Goal: Find specific page/section: Locate a particular part of the current website

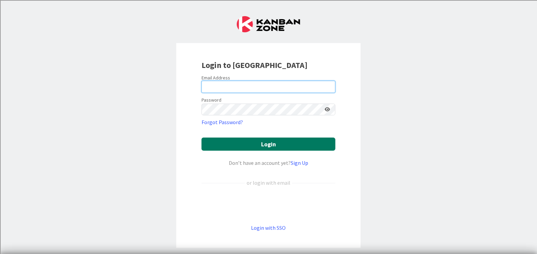
type input "[PERSON_NAME][EMAIL_ADDRESS][PERSON_NAME][DOMAIN_NAME]"
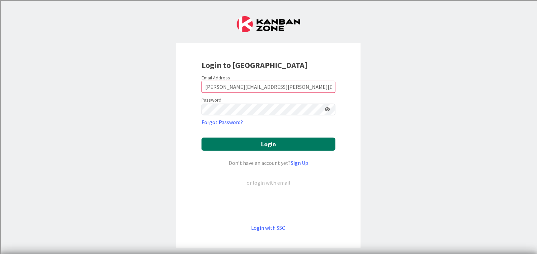
click at [250, 146] on button "Login" at bounding box center [269, 144] width 134 height 13
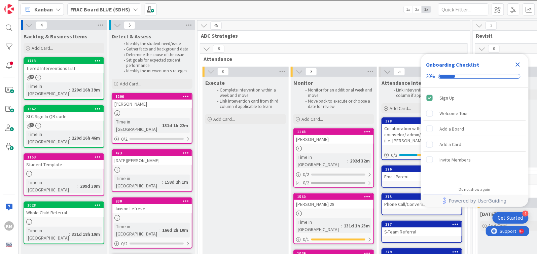
click at [133, 11] on icon at bounding box center [135, 9] width 5 height 5
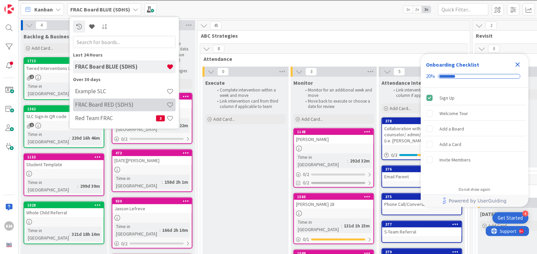
click at [108, 103] on h4 "FRAC Board RED (SDHS)" at bounding box center [121, 104] width 92 height 7
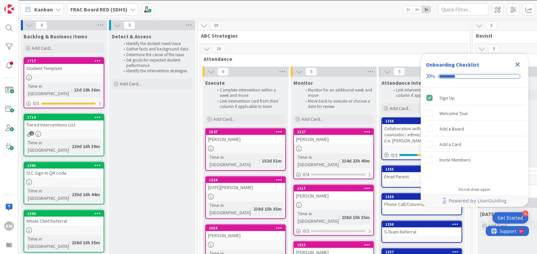
click at [519, 63] on icon "Close Checklist" at bounding box center [518, 65] width 4 height 4
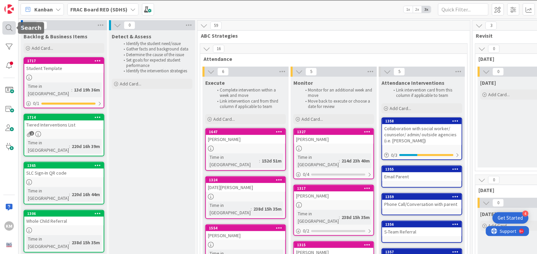
click at [9, 27] on div at bounding box center [8, 27] width 13 height 13
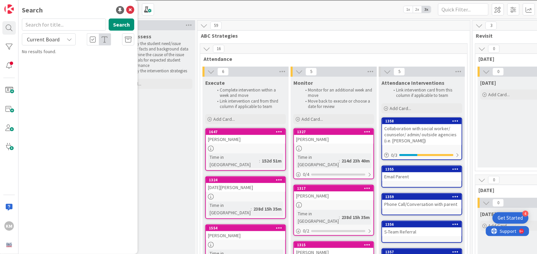
click at [59, 24] on input "text" at bounding box center [64, 25] width 84 height 12
type input "jayden"
click at [122, 22] on button "Search" at bounding box center [122, 25] width 26 height 12
click at [131, 8] on icon at bounding box center [130, 10] width 8 height 8
